Goal: Task Accomplishment & Management: Use online tool/utility

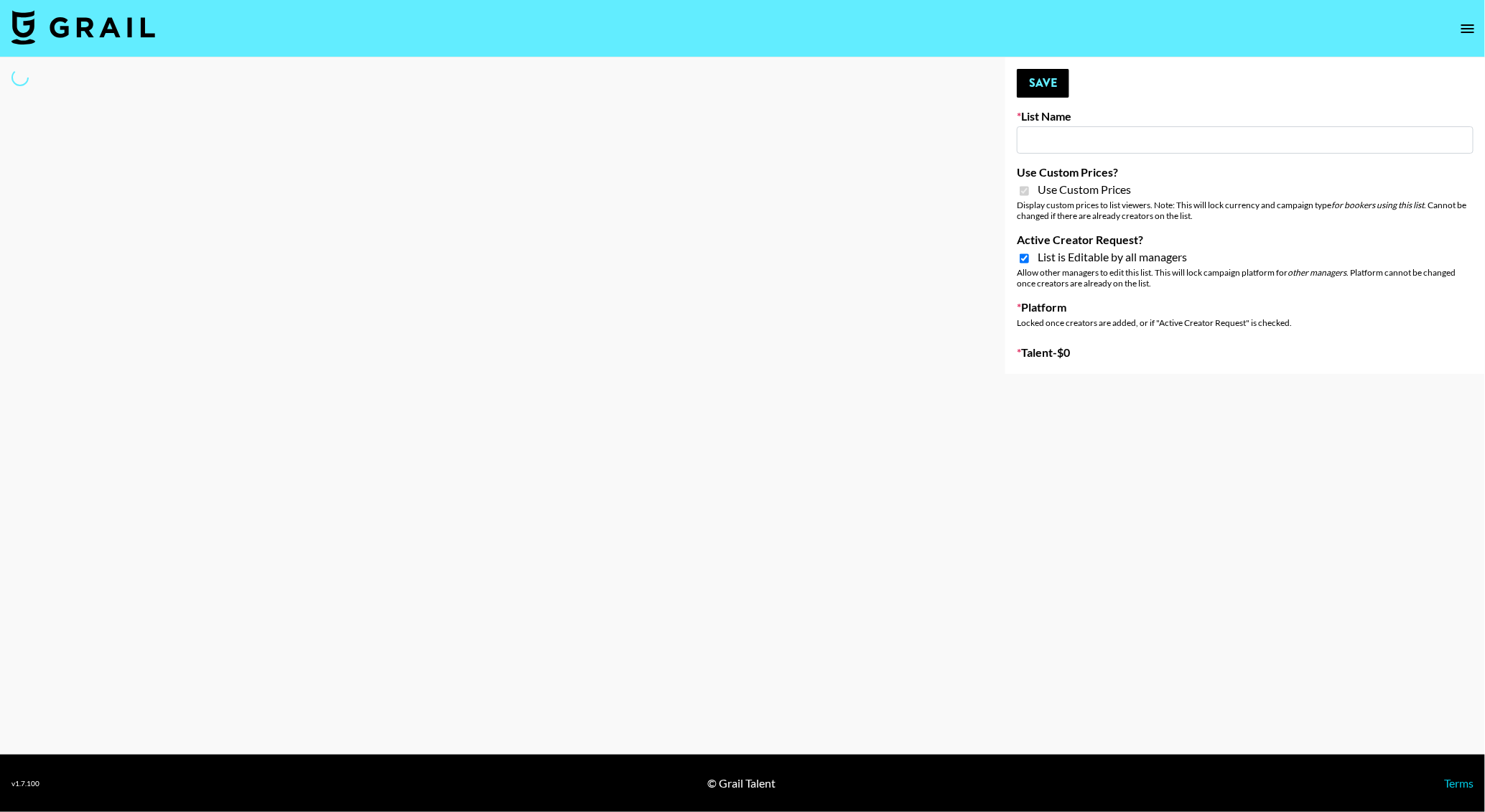
type input "FigMe and MegaMe filters - Airbrush"
checkbox input "true"
select select "Brand"
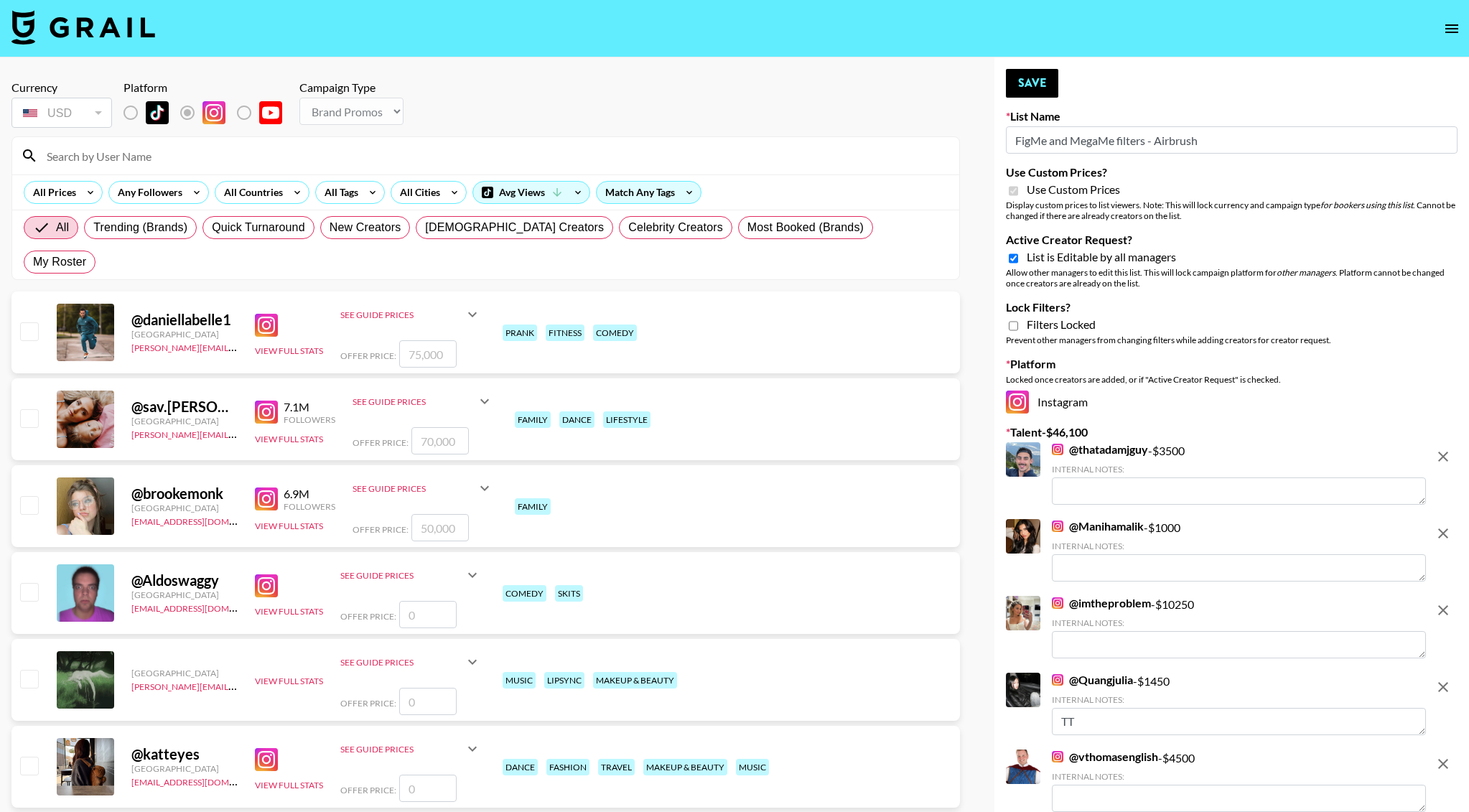
click at [460, 149] on input at bounding box center [495, 155] width 913 height 23
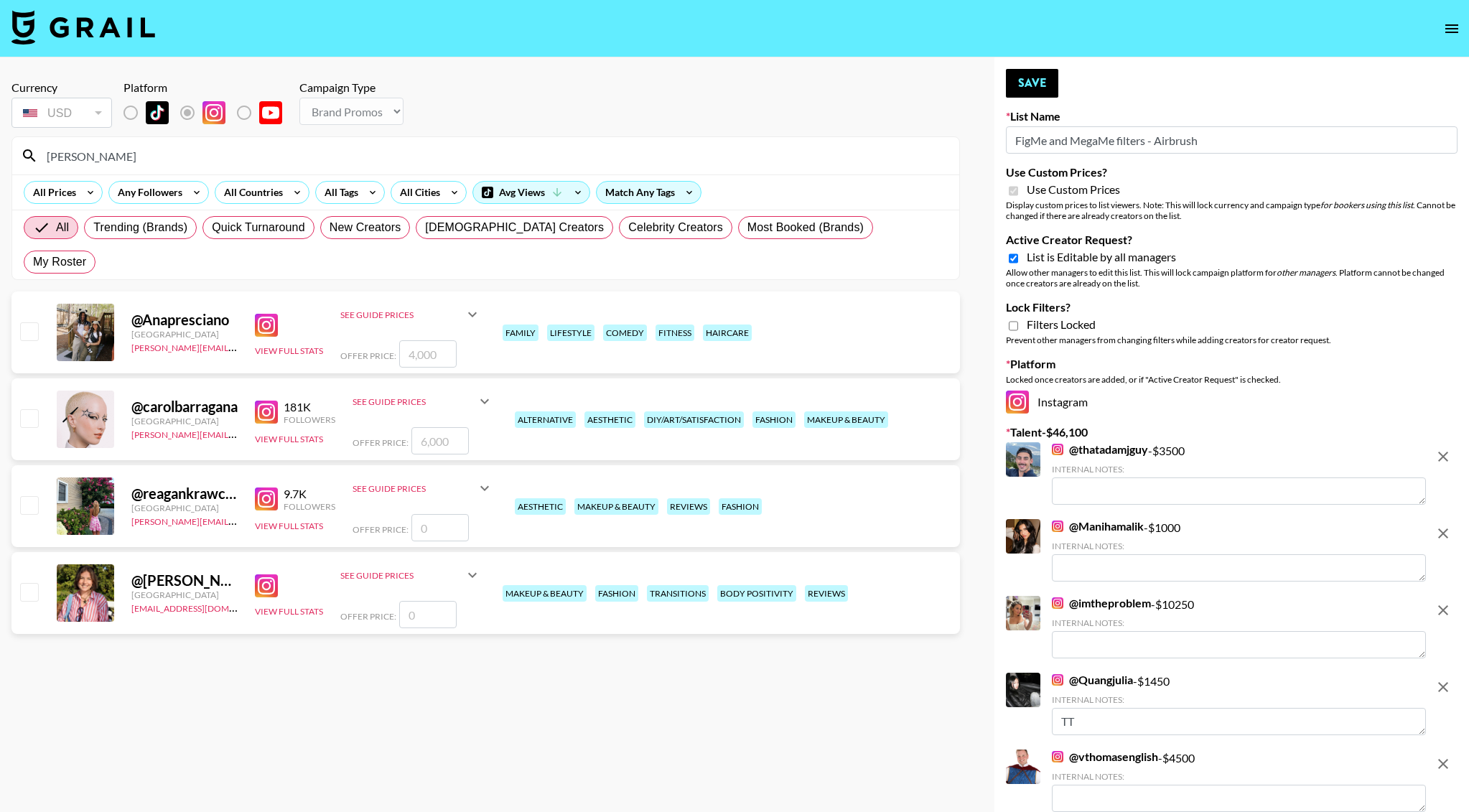
type input "[PERSON_NAME]"
click at [408, 340] on input "number" at bounding box center [427, 354] width 57 height 27
checkbox input "true"
type input "4000"
click at [1025, 88] on button "Save" at bounding box center [1032, 83] width 53 height 29
